Goal: Task Accomplishment & Management: Manage account settings

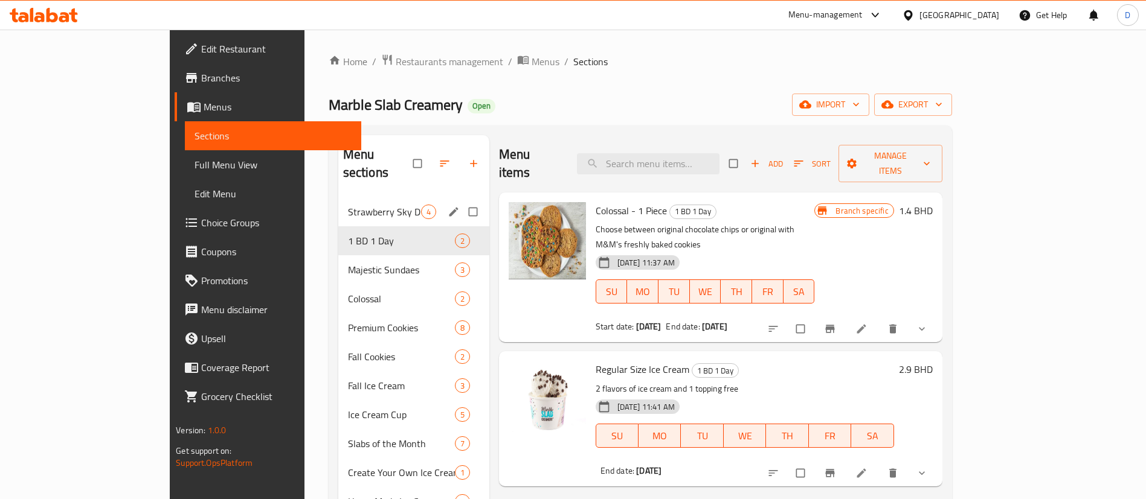
click at [348, 205] on span "Strawberry Sky Dive" at bounding box center [384, 212] width 73 height 14
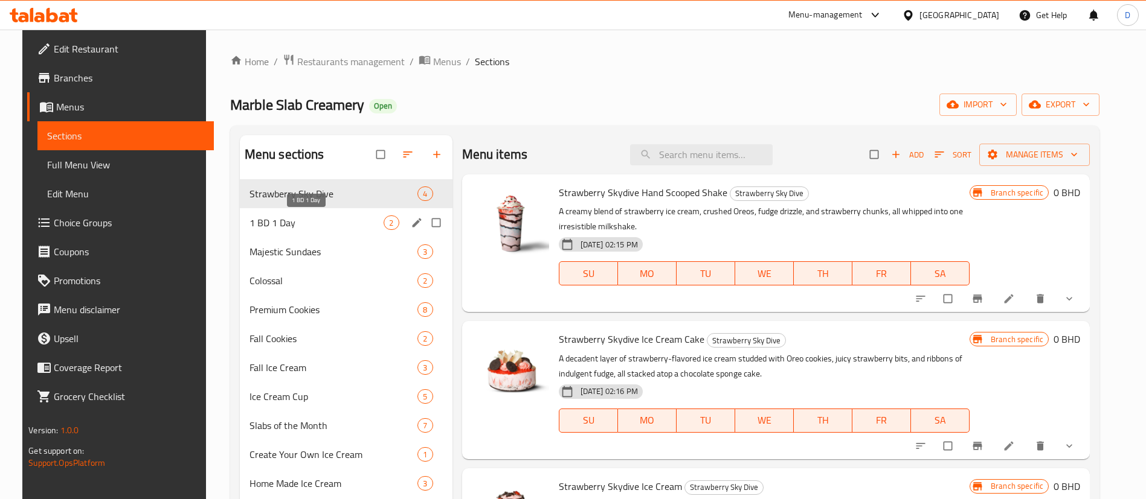
click at [307, 218] on span "1 BD 1 Day" at bounding box center [316, 223] width 135 height 14
